Goal: Navigation & Orientation: Find specific page/section

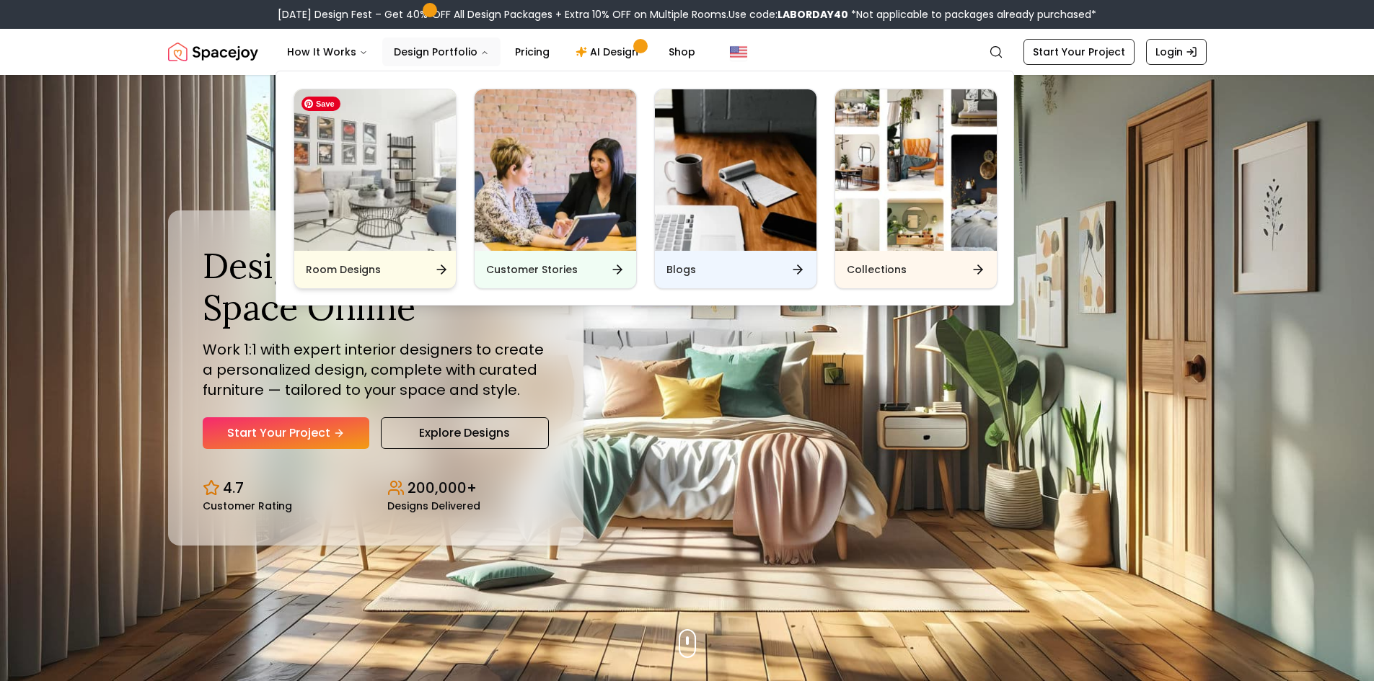
click at [392, 149] on img "Main" at bounding box center [375, 170] width 162 height 162
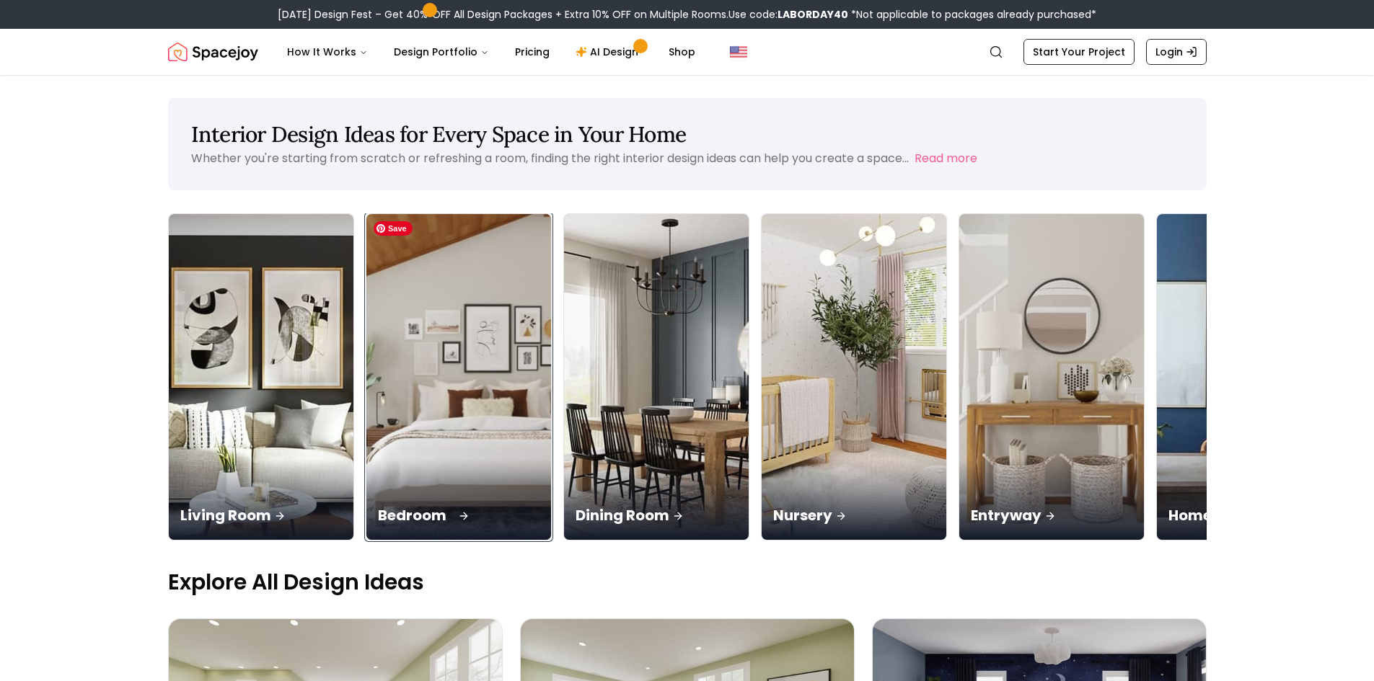
click at [448, 348] on img at bounding box center [458, 377] width 194 height 342
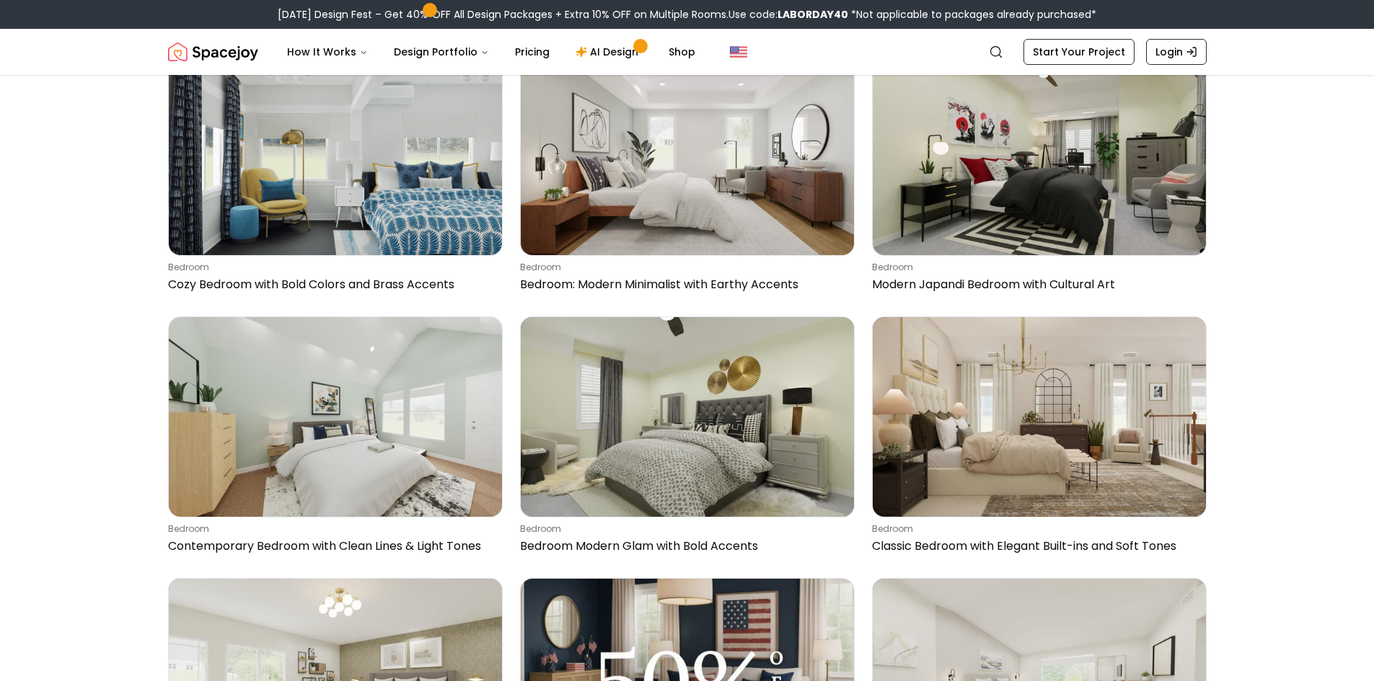
scroll to position [4470, 0]
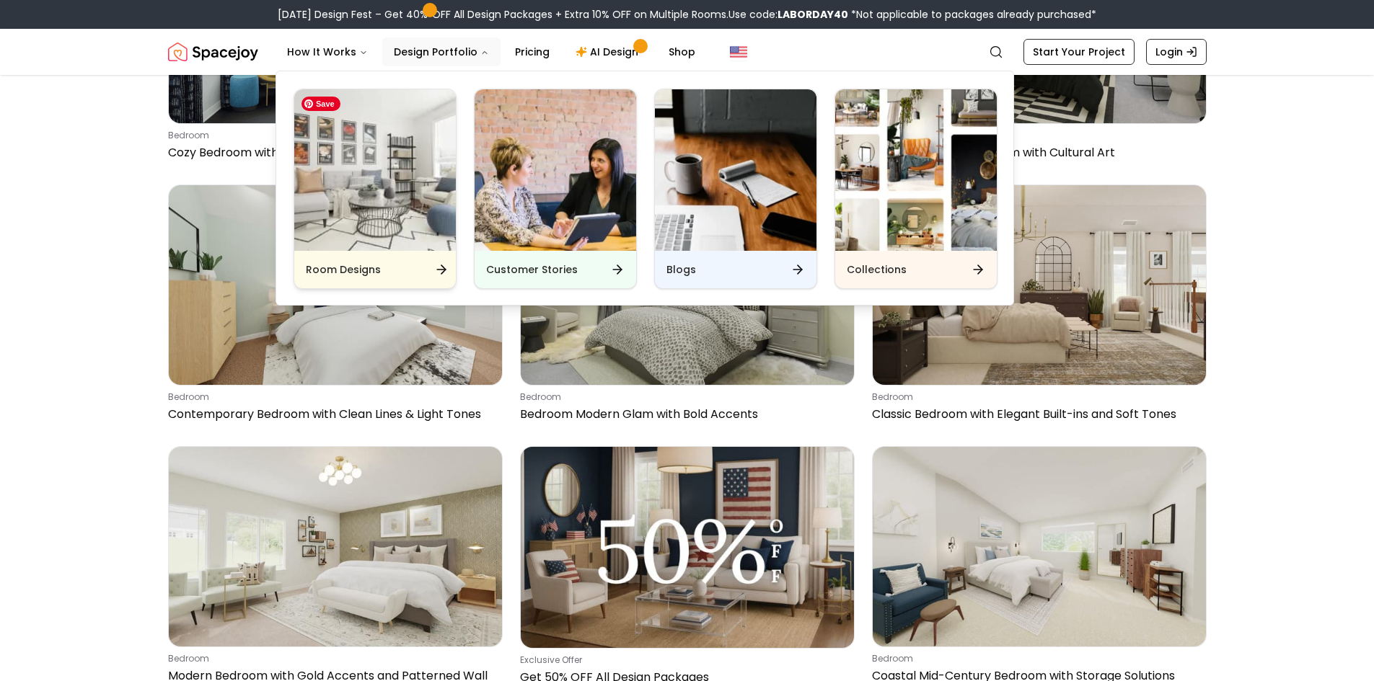
click at [407, 172] on img "Main" at bounding box center [375, 170] width 162 height 162
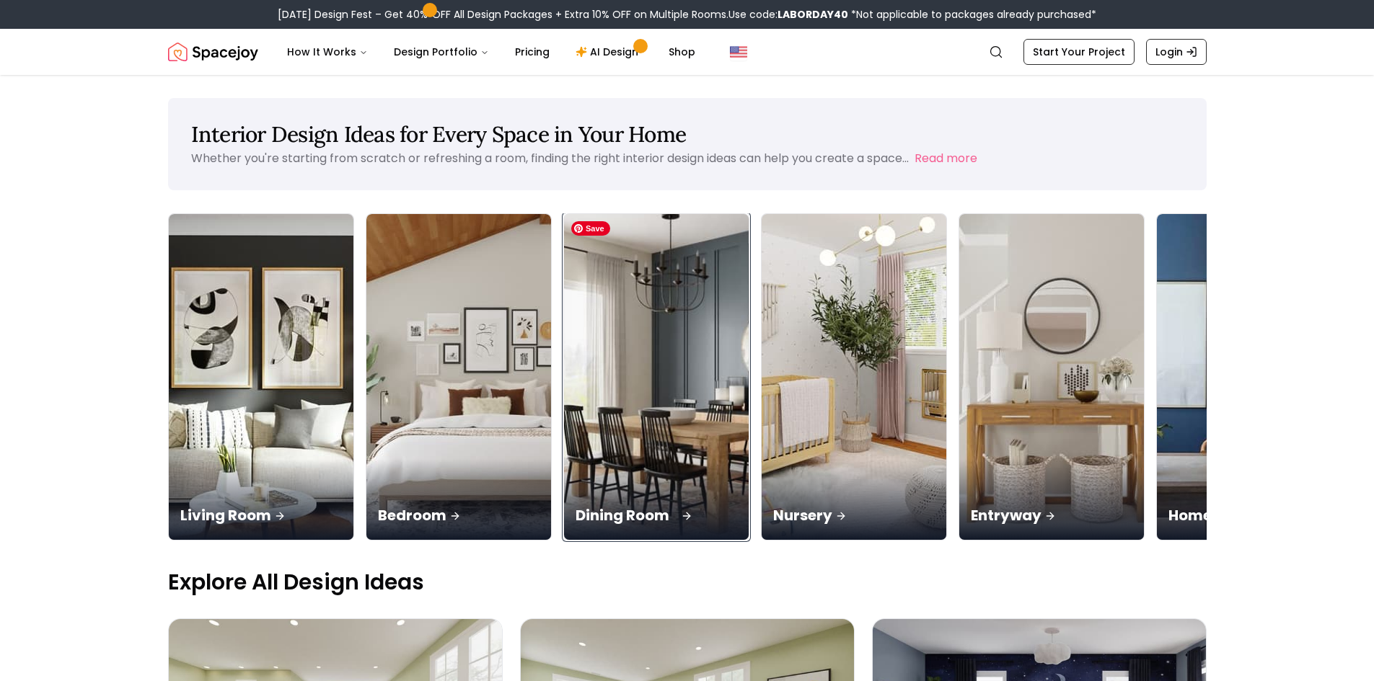
click at [650, 402] on img at bounding box center [656, 377] width 194 height 342
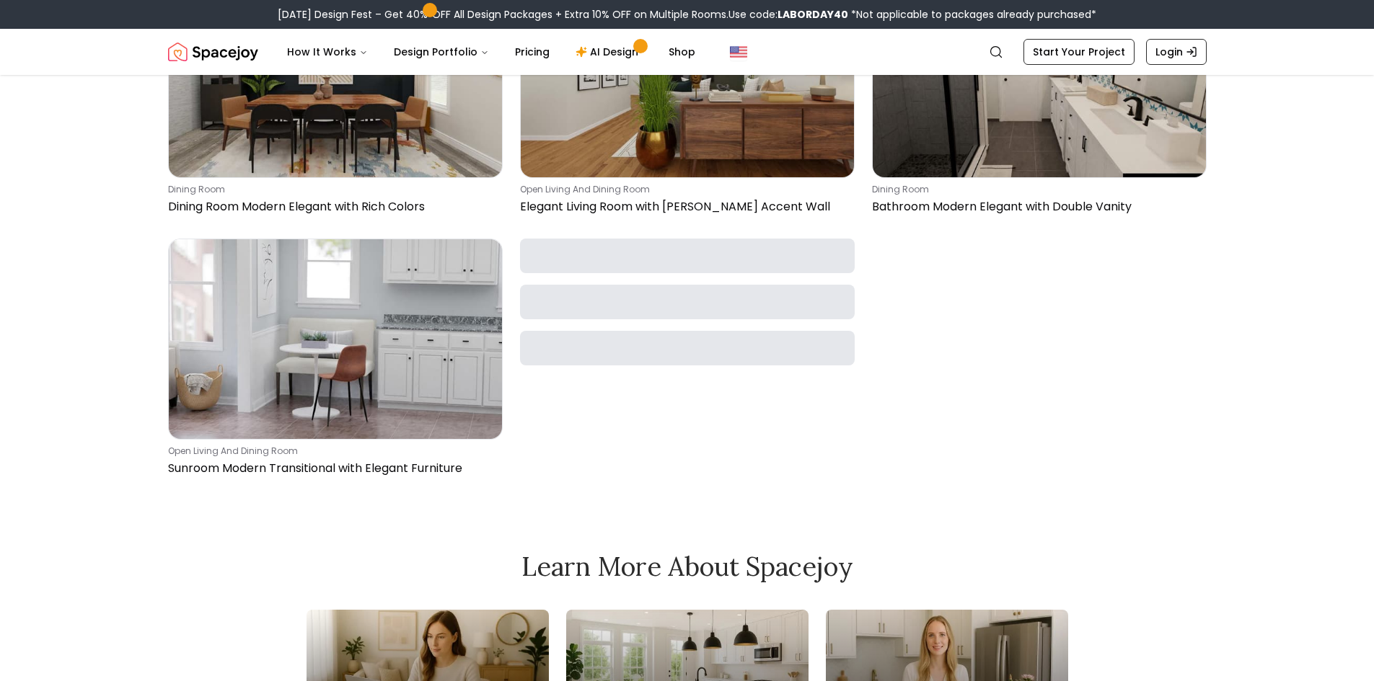
scroll to position [1370, 0]
